Goal: Task Accomplishment & Management: Manage account settings

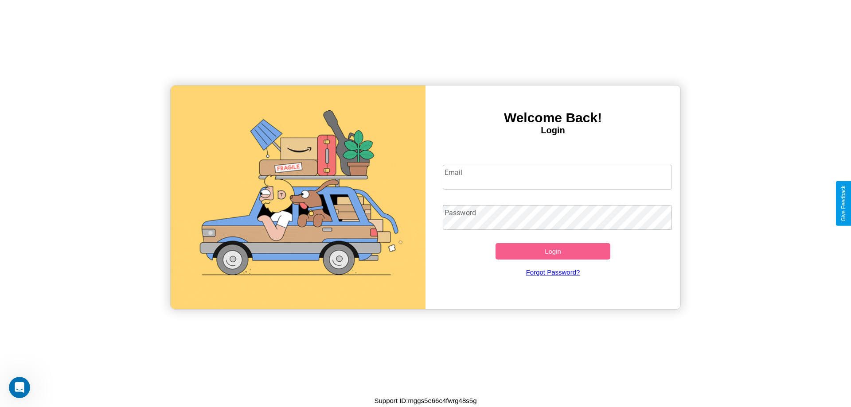
click at [557, 177] on input "Email" at bounding box center [558, 177] width 230 height 25
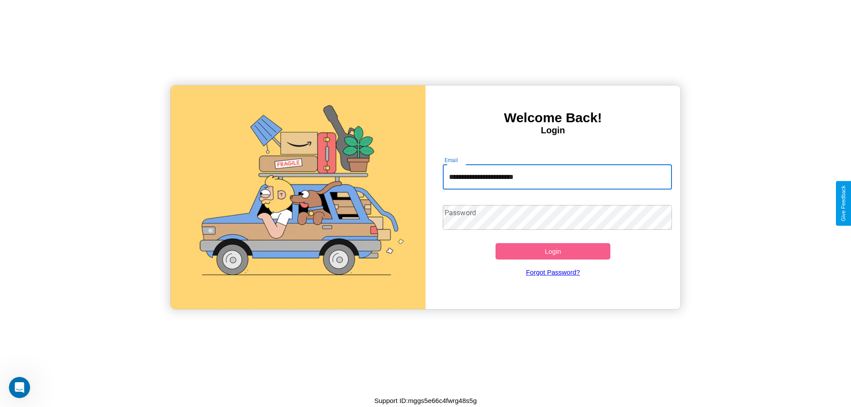
type input "**********"
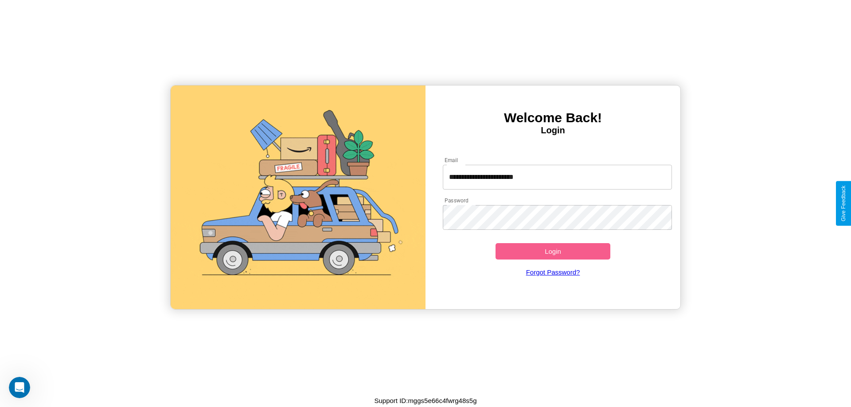
click at [553, 251] on button "Login" at bounding box center [553, 251] width 115 height 16
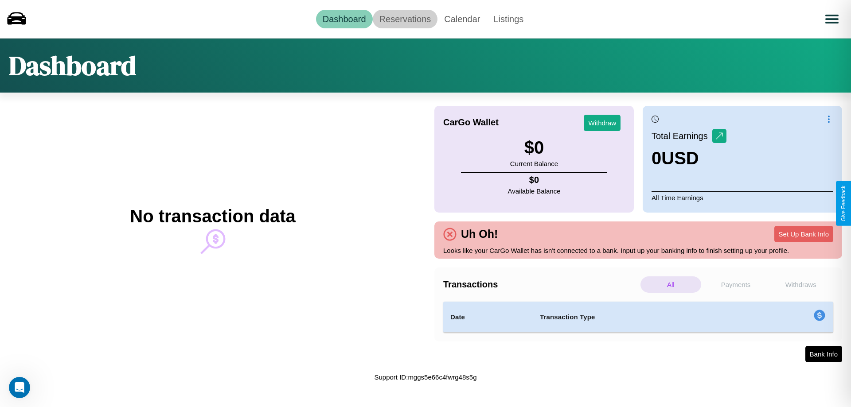
click at [405, 19] on link "Reservations" at bounding box center [405, 19] width 65 height 19
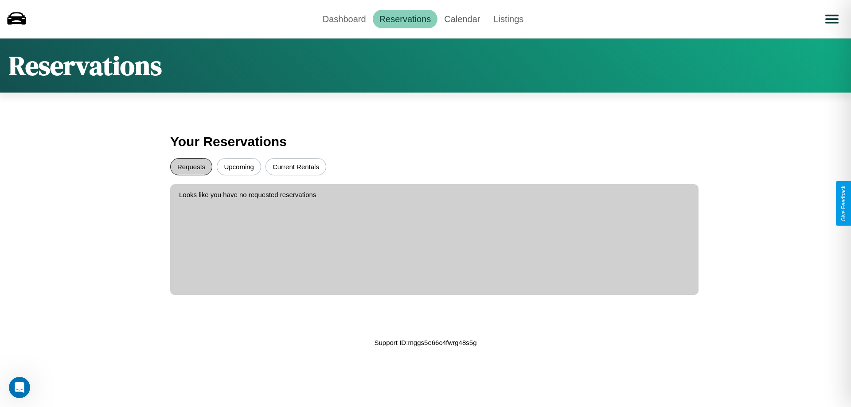
click at [191, 167] on button "Requests" at bounding box center [191, 166] width 42 height 17
click at [239, 167] on button "Upcoming" at bounding box center [239, 166] width 44 height 17
click at [344, 19] on link "Dashboard" at bounding box center [344, 19] width 57 height 19
